Goal: Information Seeking & Learning: Learn about a topic

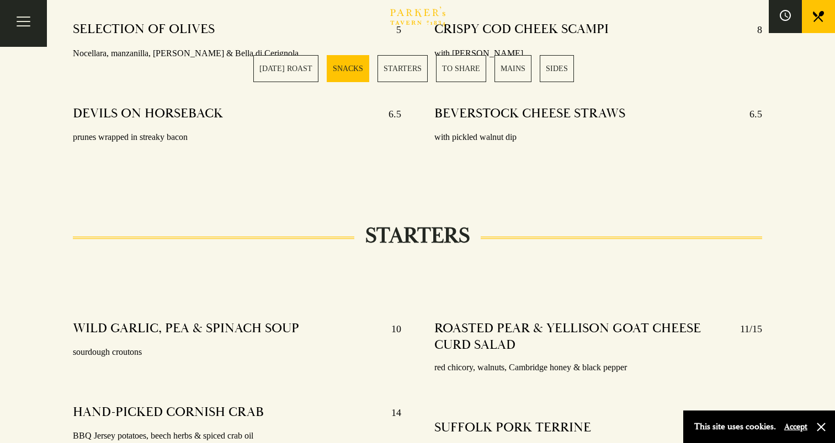
scroll to position [938, 0]
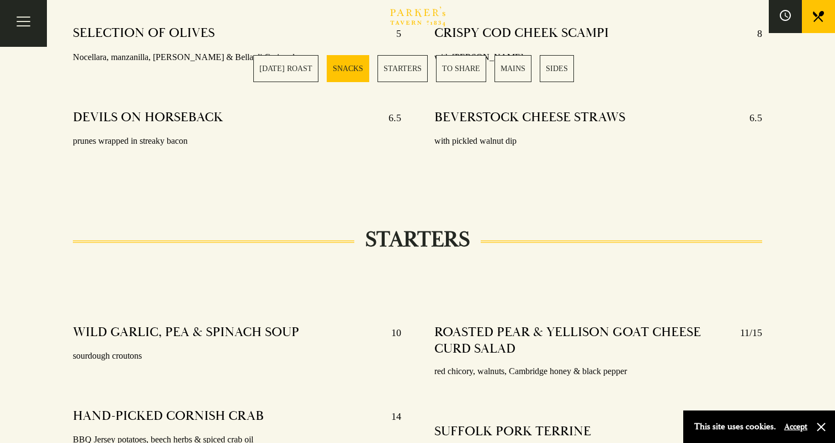
click at [817, 15] on icon at bounding box center [817, 16] width 11 height 11
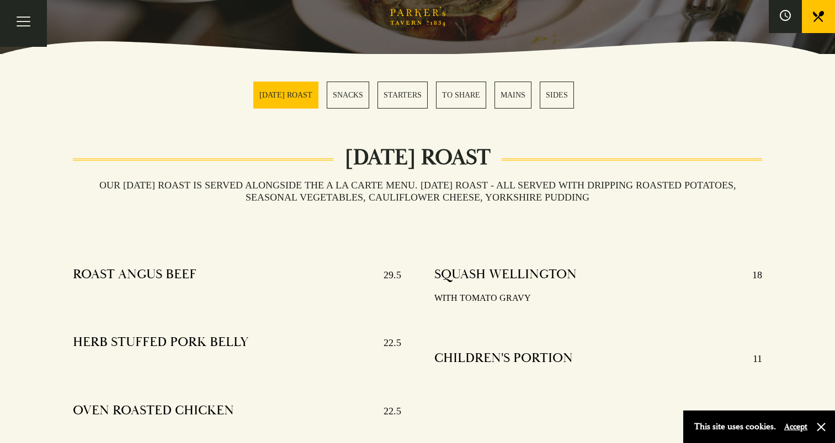
scroll to position [276, 0]
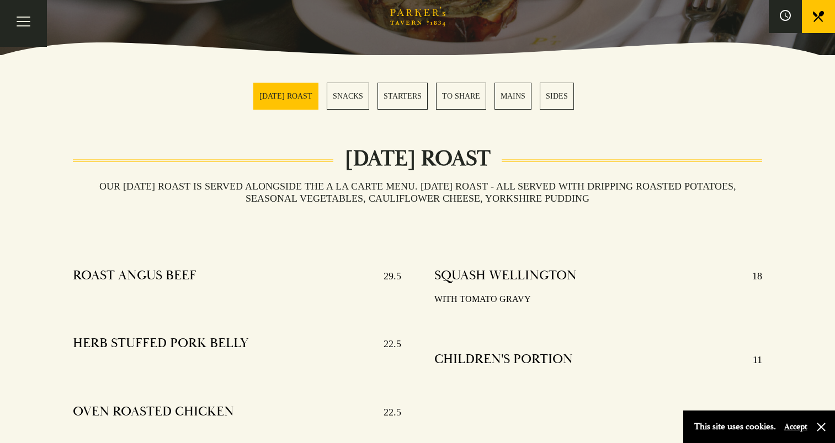
click at [362, 87] on link "SNACKS" at bounding box center [348, 96] width 42 height 27
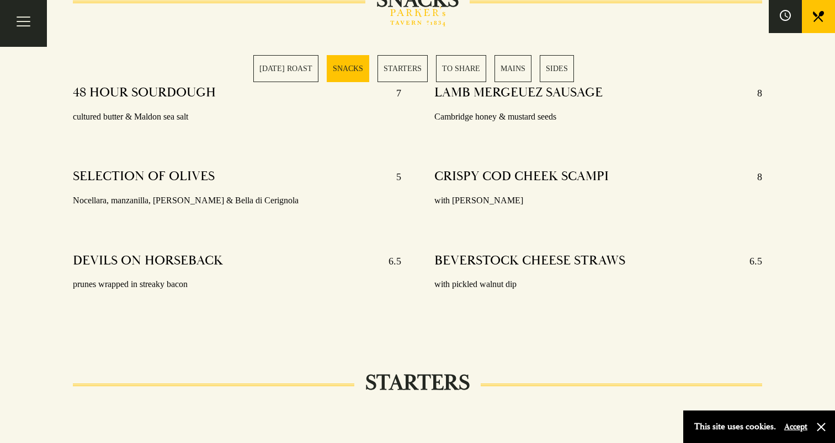
click at [399, 72] on link "STARTERS" at bounding box center [402, 68] width 50 height 27
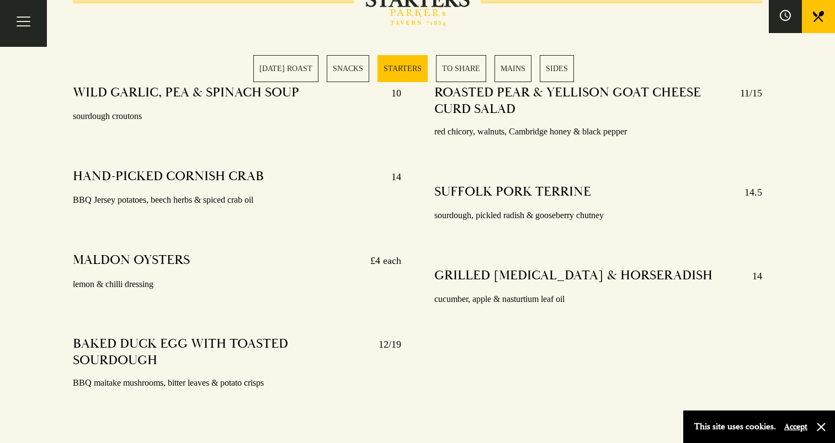
click at [453, 71] on link "TO SHARE" at bounding box center [461, 68] width 50 height 27
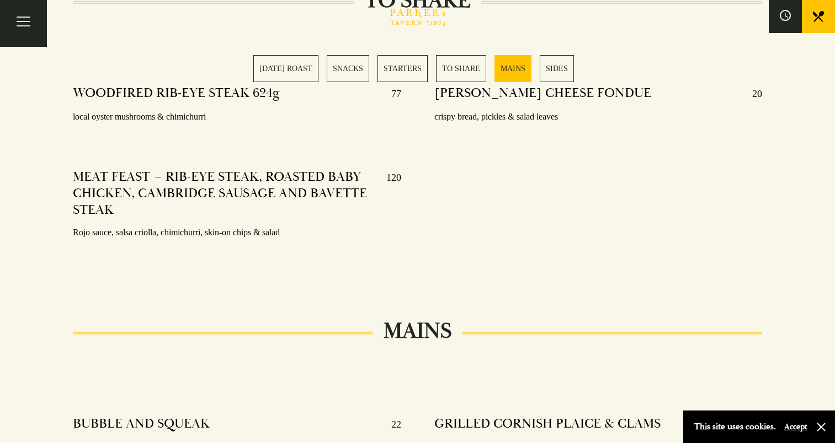
click at [509, 71] on link "MAINS" at bounding box center [512, 68] width 37 height 27
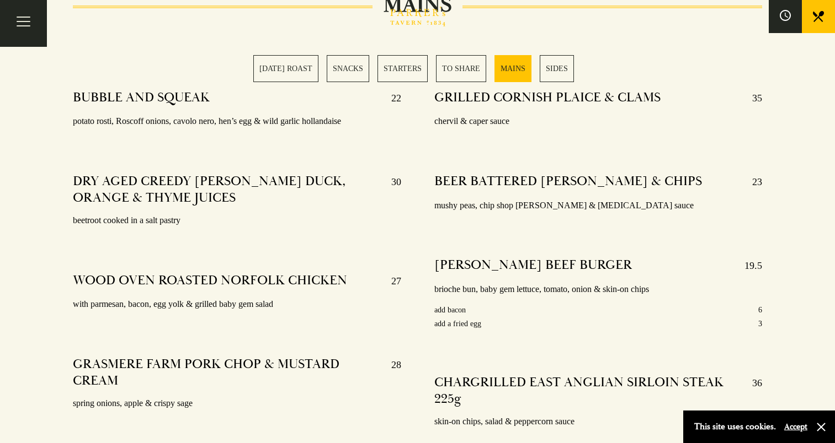
scroll to position [1989, 0]
